Goal: Communication & Community: Answer question/provide support

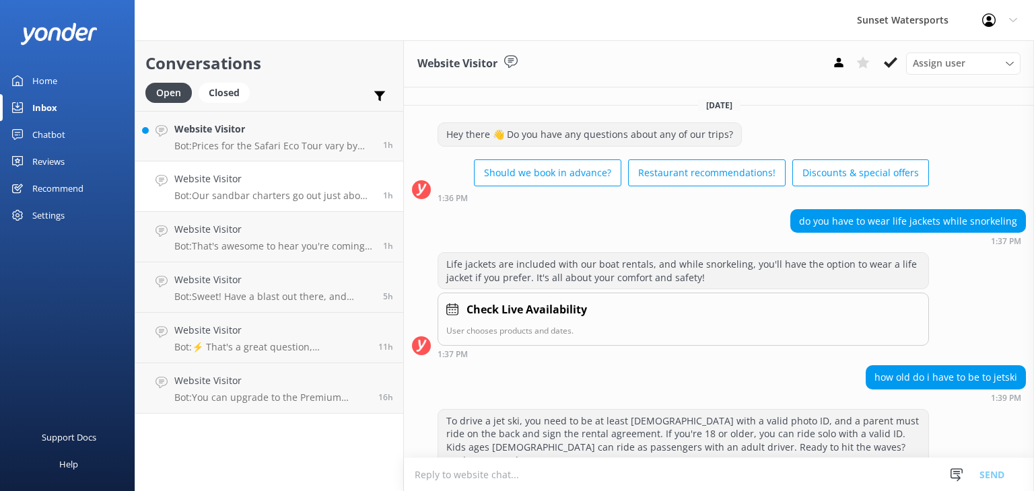
scroll to position [258, 0]
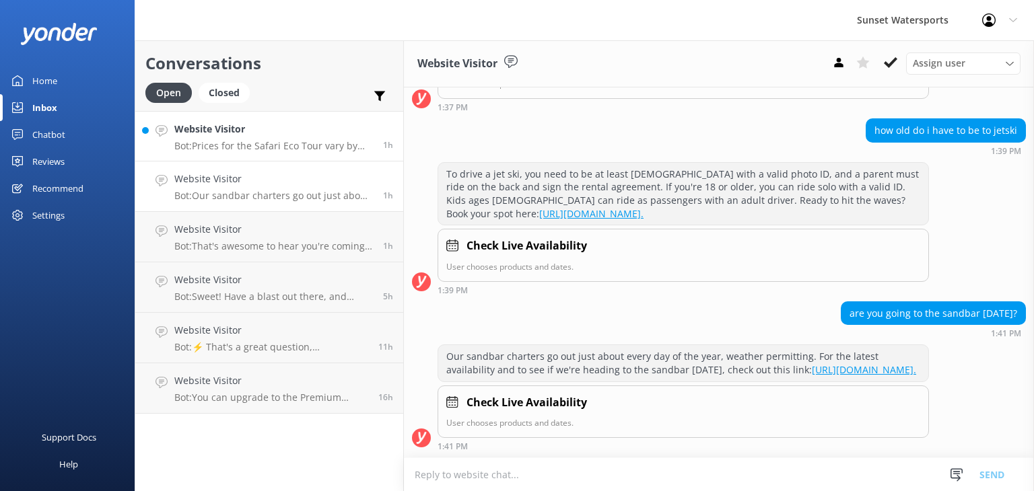
click at [250, 142] on p "Bot: Prices for the Safari Eco Tour vary by date and availability, and are per …" at bounding box center [273, 146] width 199 height 12
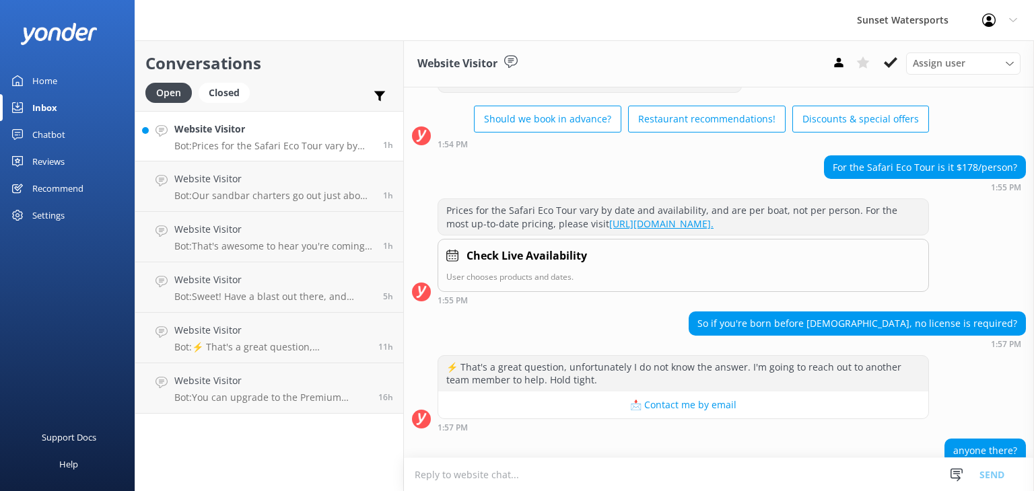
scroll to position [133, 0]
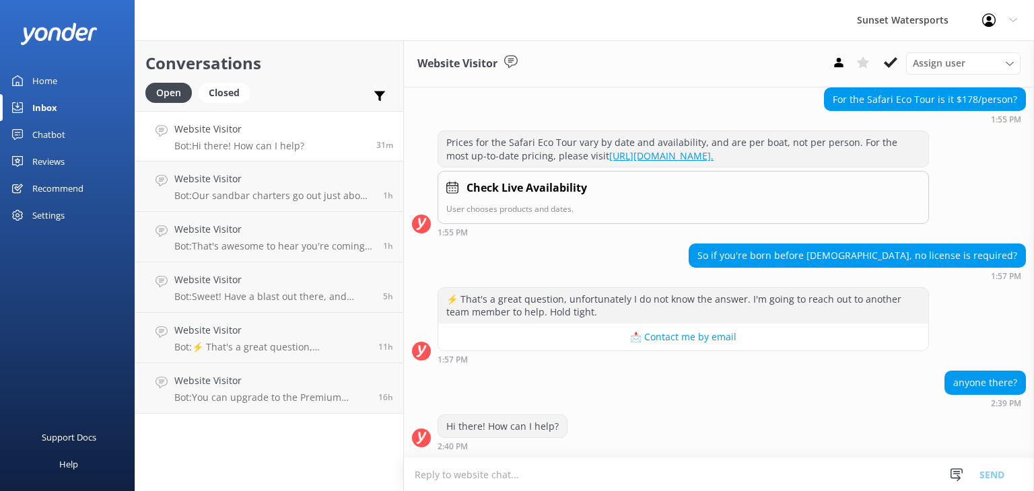
click at [443, 478] on textarea at bounding box center [719, 474] width 630 height 33
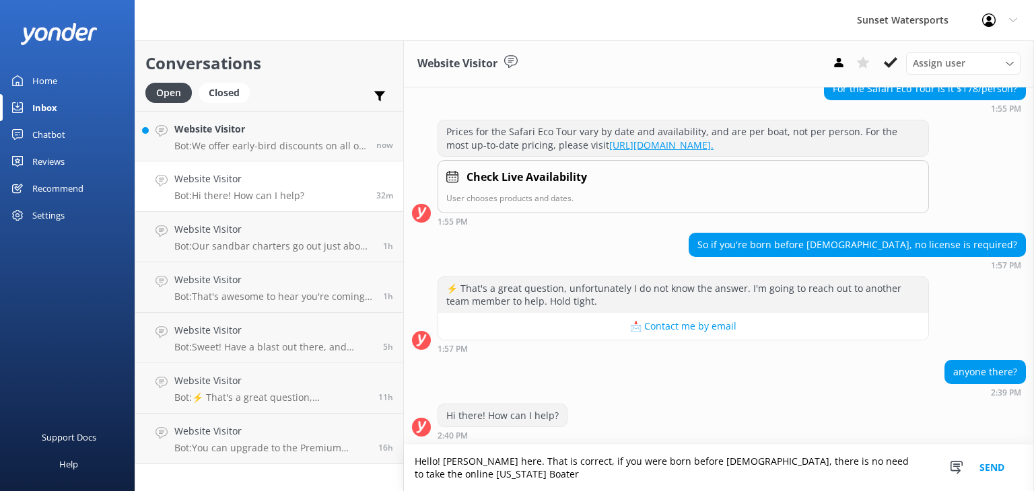
scroll to position [146, 0]
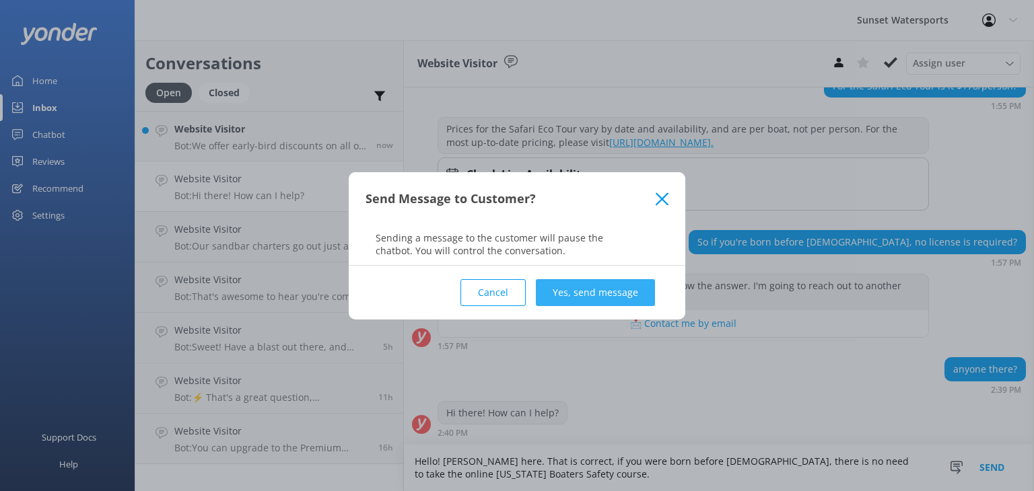
type textarea "Hello! [PERSON_NAME] here. That is correct, if you were born before [DEMOGRAPHI…"
click at [595, 297] on button "Yes, send message" at bounding box center [595, 292] width 119 height 27
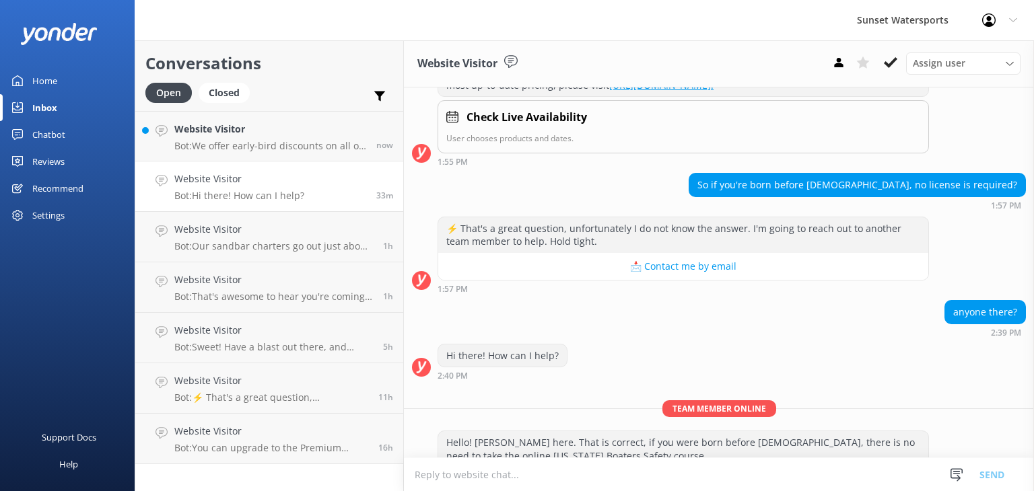
scroll to position [234, 0]
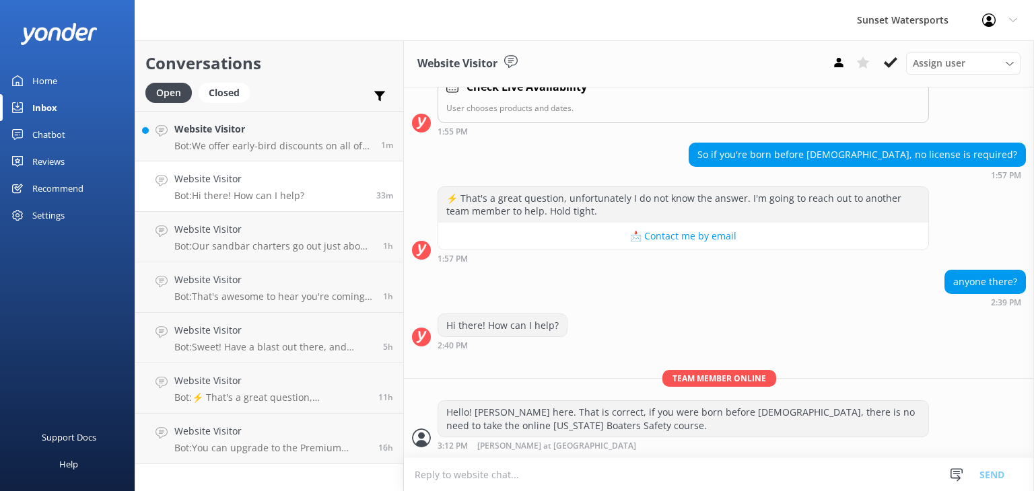
click at [460, 469] on textarea at bounding box center [719, 474] width 630 height 33
click at [428, 476] on textarea "Ant the price of the Safari Eco tour is $178 per boat, which two adults can rid…" at bounding box center [719, 475] width 630 height 34
type textarea "And the price of the Safari Eco tour is $178 per boat, which two adults can rid…"
click at [995, 469] on button "Send" at bounding box center [991, 475] width 50 height 34
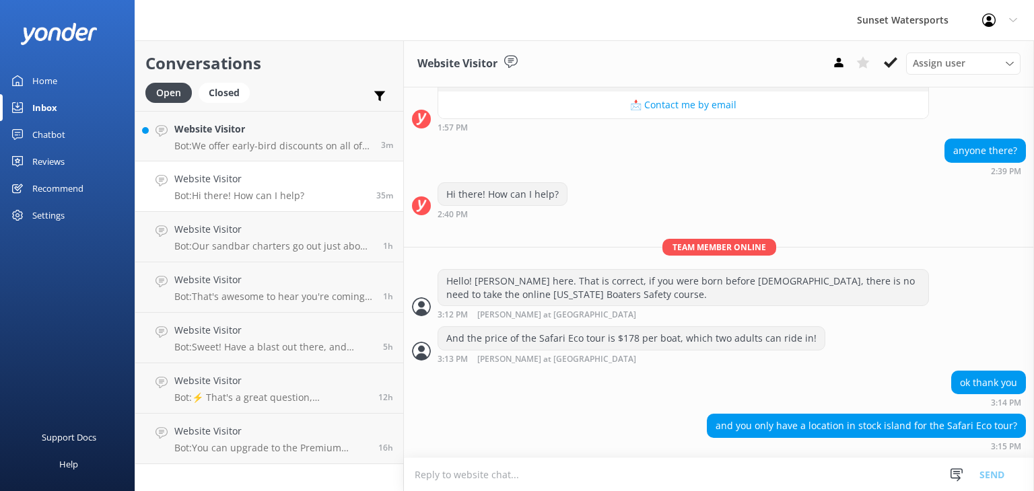
scroll to position [363, 0]
click at [431, 478] on textarea at bounding box center [719, 474] width 630 height 33
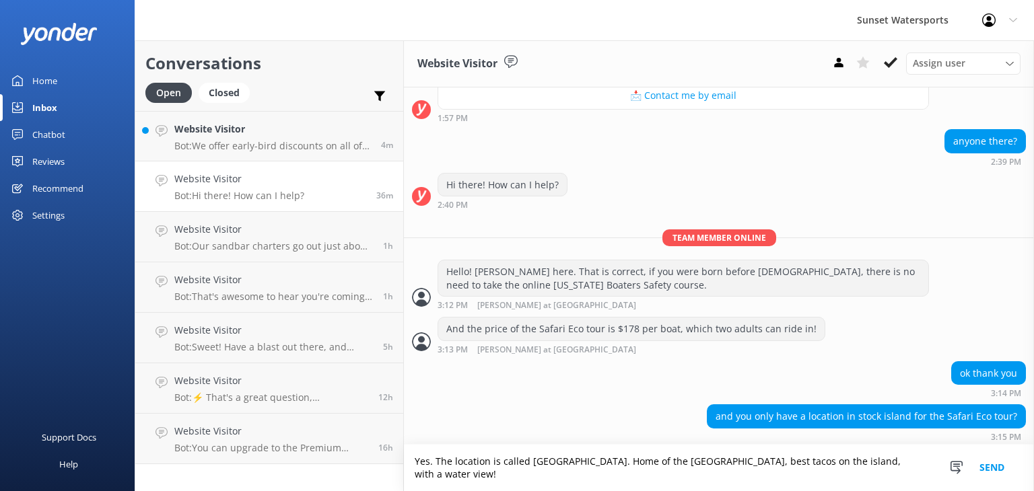
scroll to position [377, 0]
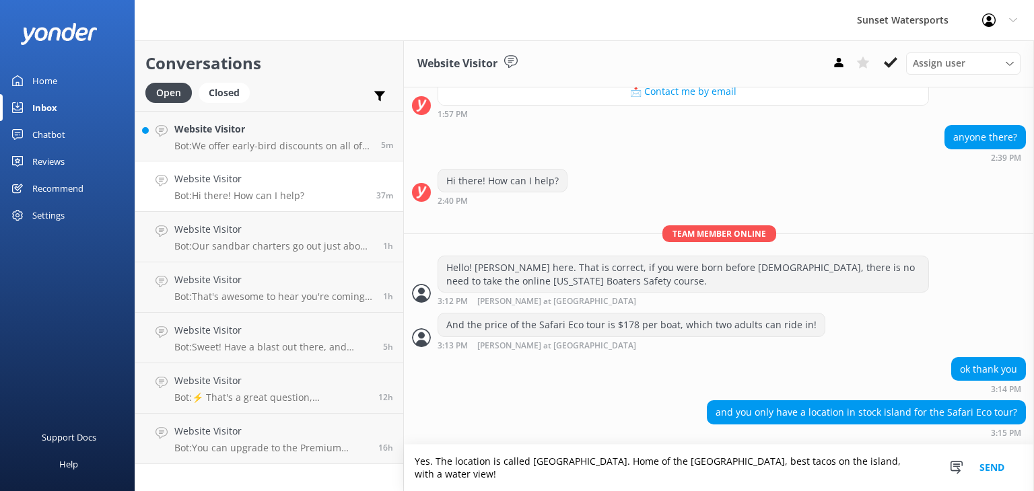
click at [601, 461] on textarea "Yes. The location is called [GEOGRAPHIC_DATA]. Home of the [GEOGRAPHIC_DATA], b…" at bounding box center [719, 468] width 630 height 46
type textarea "Yes. The location is called [GEOGRAPHIC_DATA], on [GEOGRAPHIC_DATA]... Home of …"
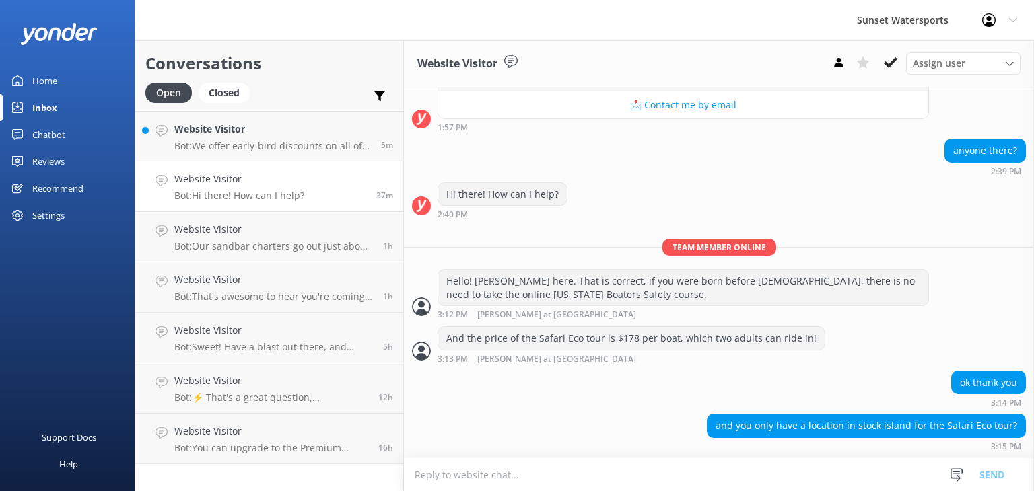
scroll to position [421, 0]
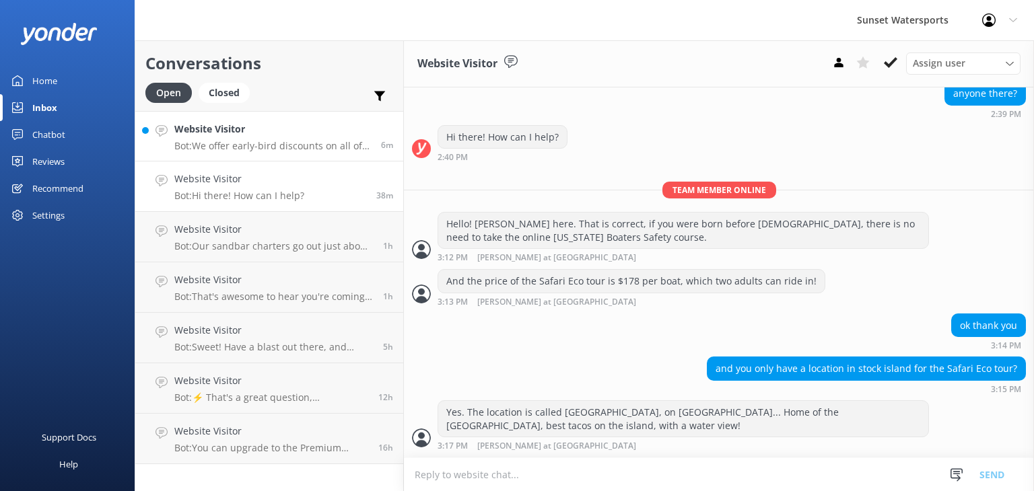
click at [226, 144] on p "Bot: We offer early-bird discounts on all of our morning trips! When you book d…" at bounding box center [272, 146] width 196 height 12
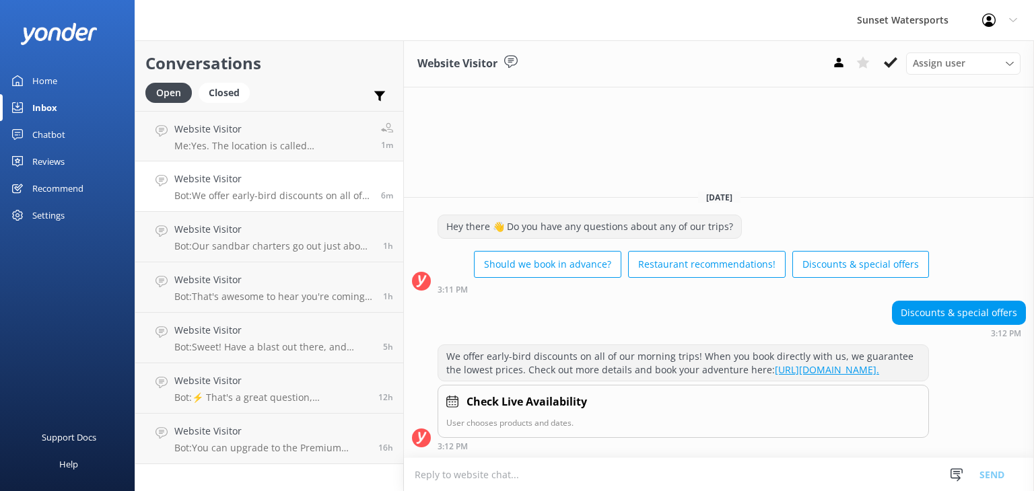
click at [237, 188] on div "Website Visitor Bot: We offer early-bird discounts on all of our morning trips!…" at bounding box center [272, 187] width 196 height 30
click at [221, 135] on h4 "Website Visitor" at bounding box center [272, 129] width 196 height 15
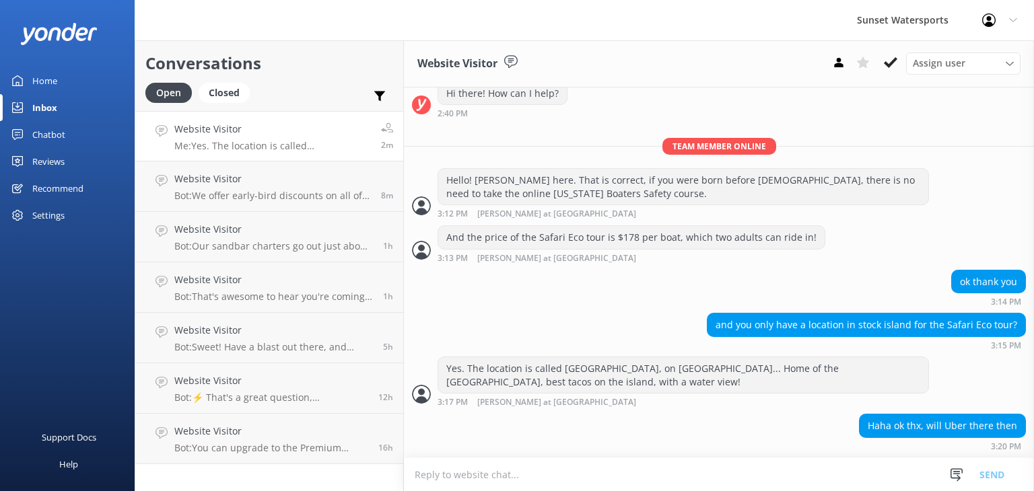
scroll to position [464, 0]
